Goal: Navigation & Orientation: Find specific page/section

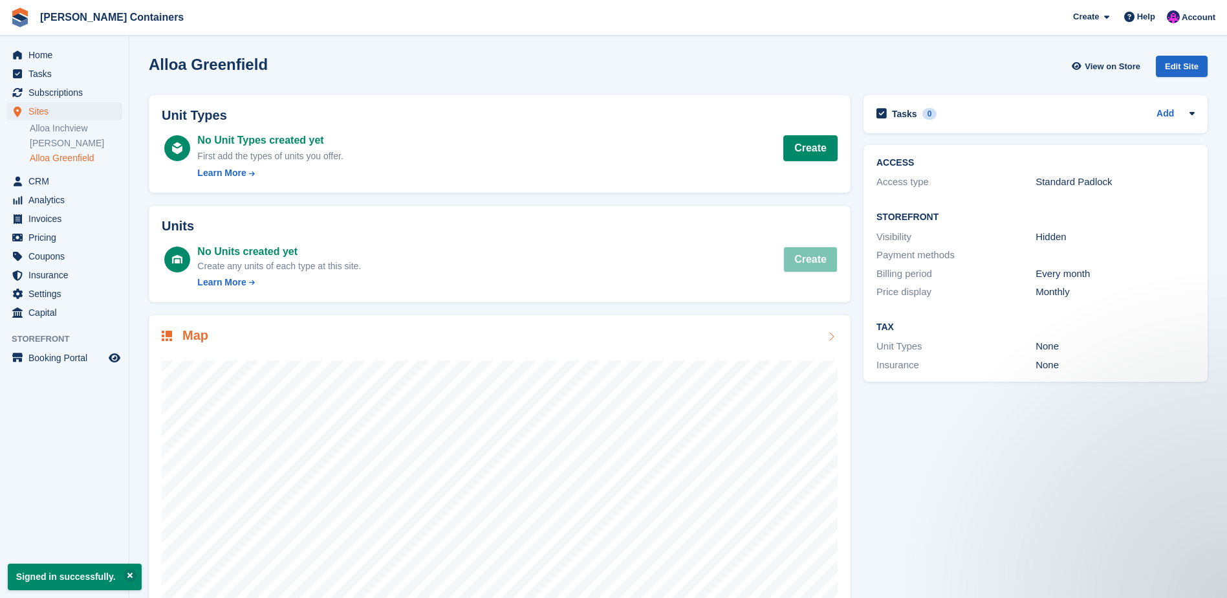
click at [241, 328] on div "Map" at bounding box center [500, 336] width 676 height 17
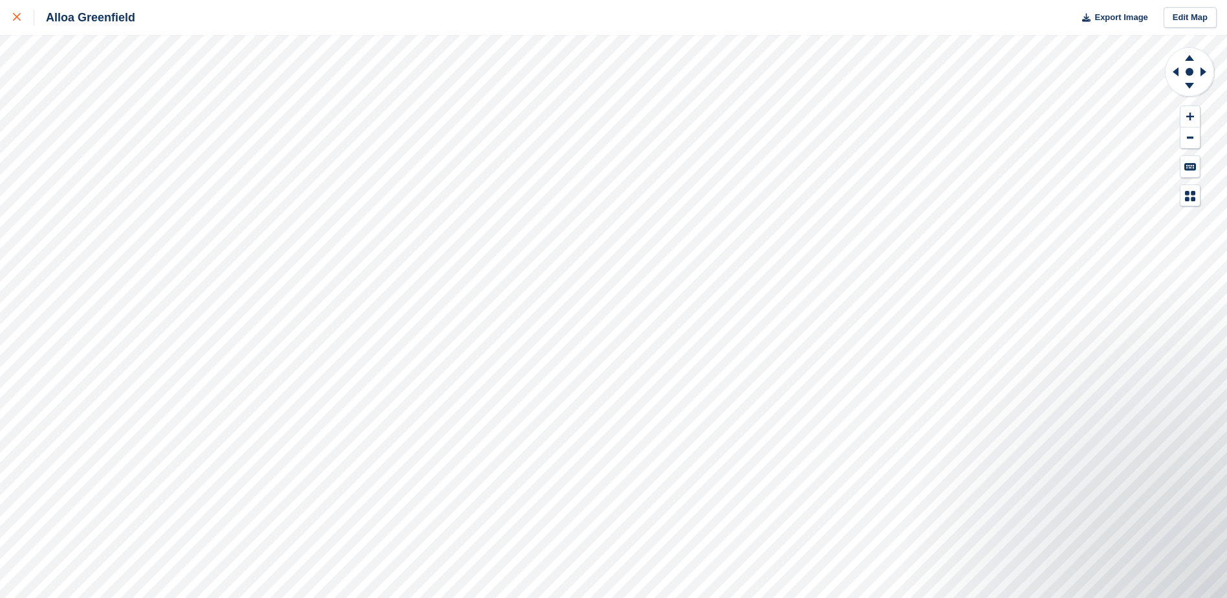
click at [23, 21] on div at bounding box center [23, 18] width 21 height 16
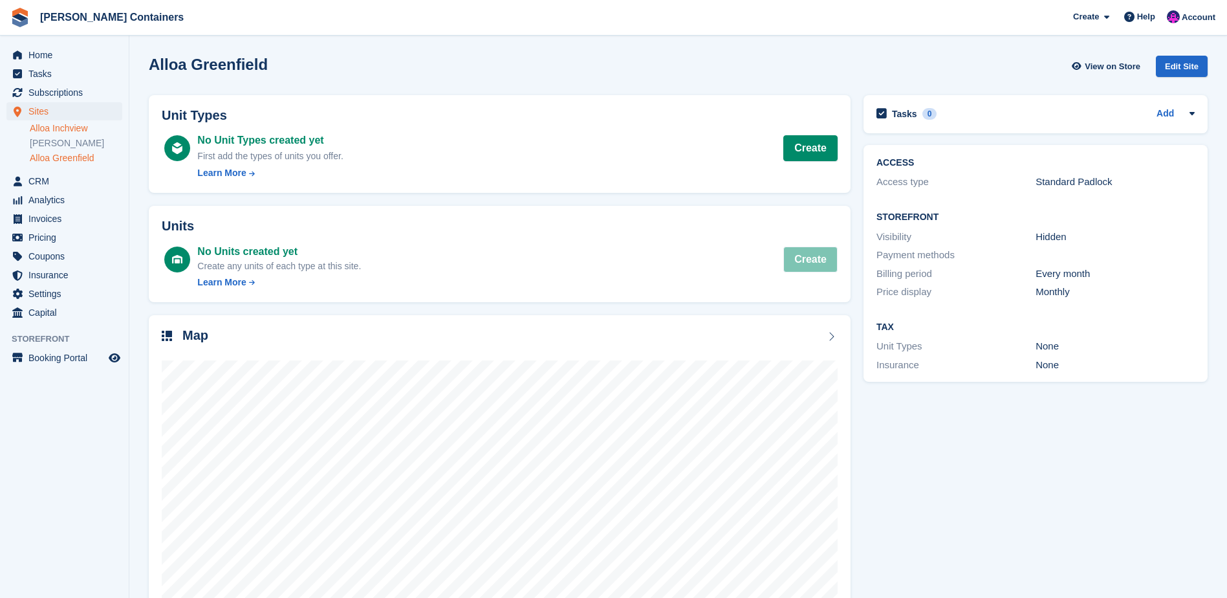
click at [72, 134] on link "Alloa Inchview" at bounding box center [76, 128] width 92 height 12
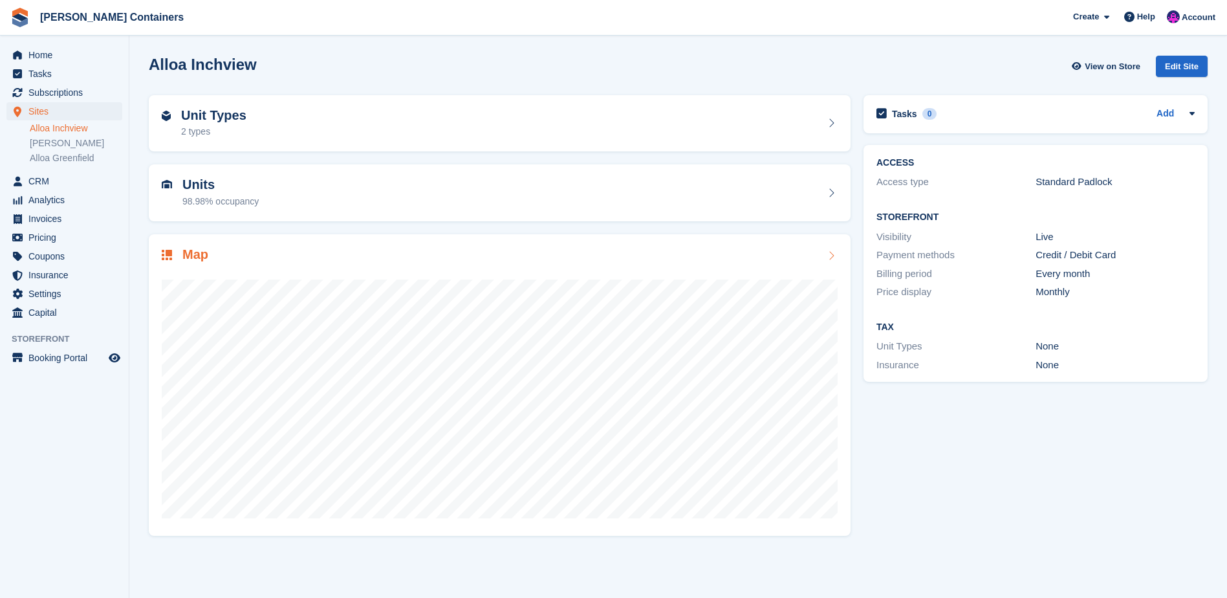
click at [313, 252] on div "Map" at bounding box center [500, 255] width 676 height 17
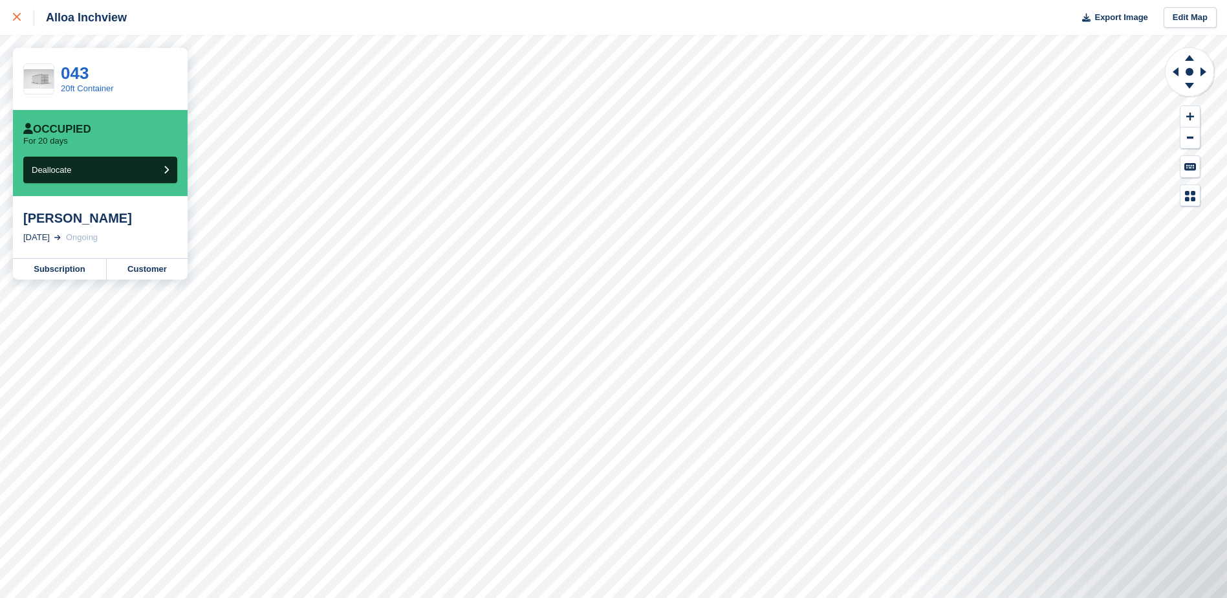
click at [12, 22] on link at bounding box center [17, 17] width 34 height 35
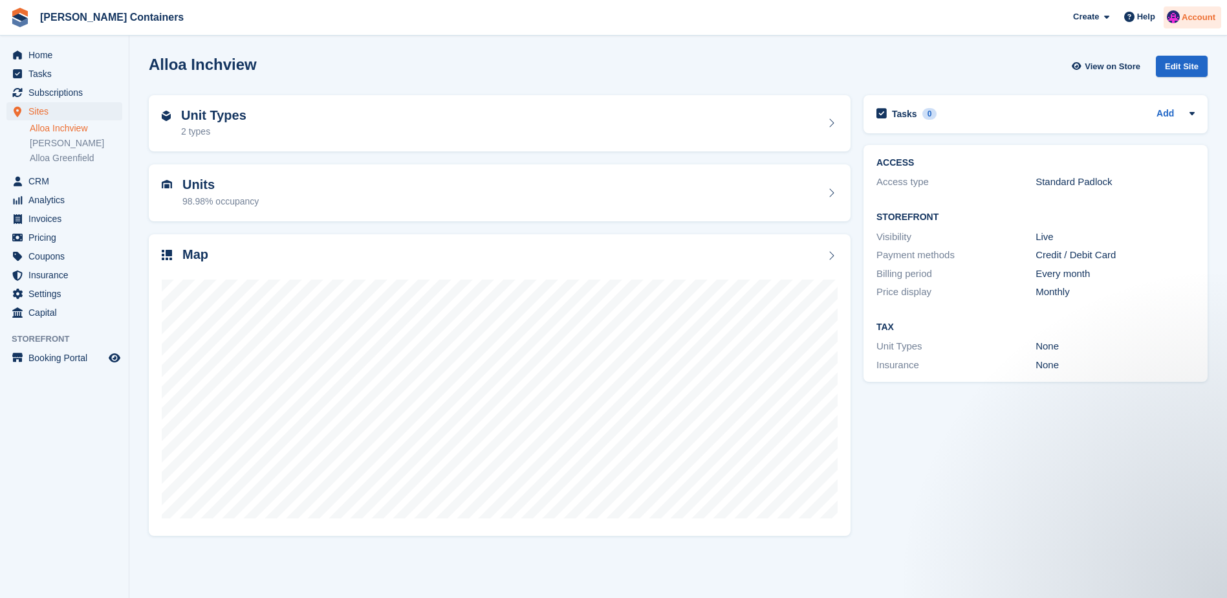
click at [1193, 16] on span "Account" at bounding box center [1198, 17] width 34 height 13
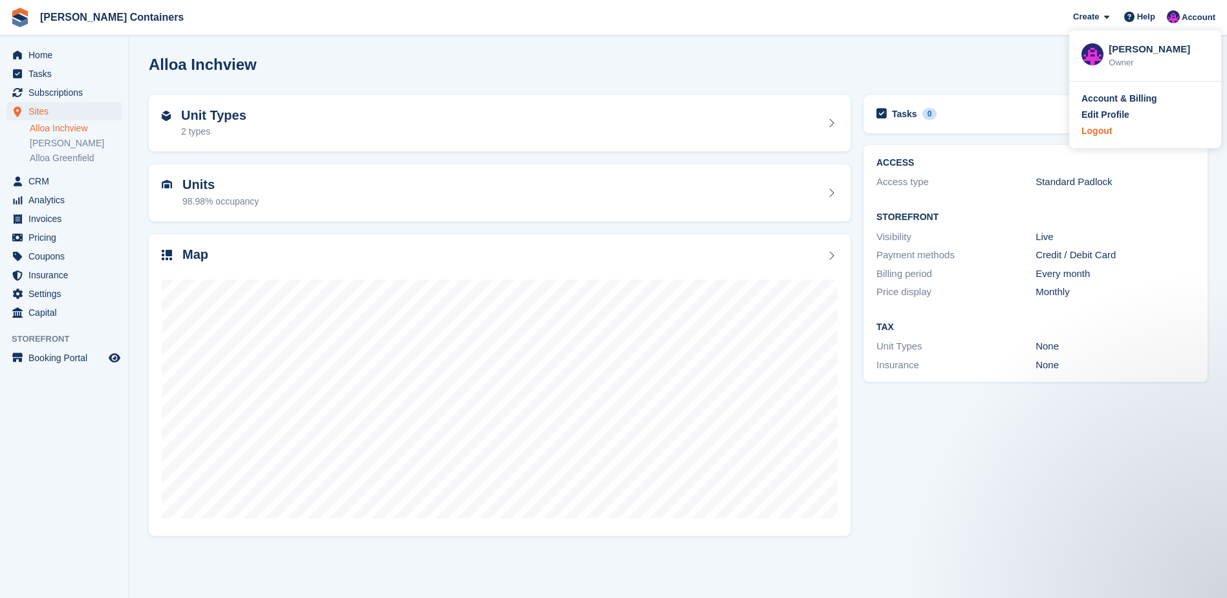
click at [1112, 135] on div "Logout" at bounding box center [1144, 131] width 127 height 14
